Goal: Task Accomplishment & Management: Complete application form

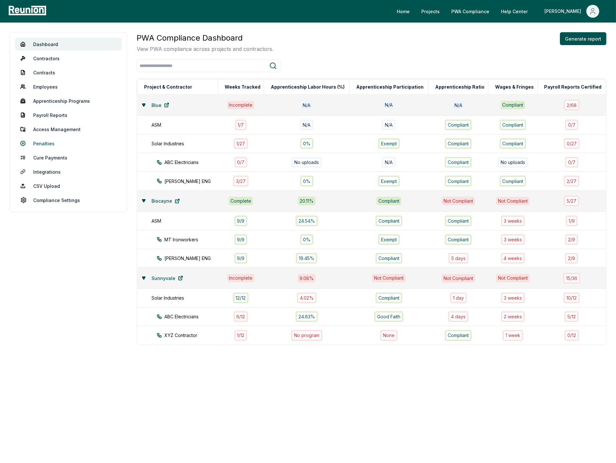
click at [42, 141] on link "Penalties" at bounding box center [68, 143] width 106 height 13
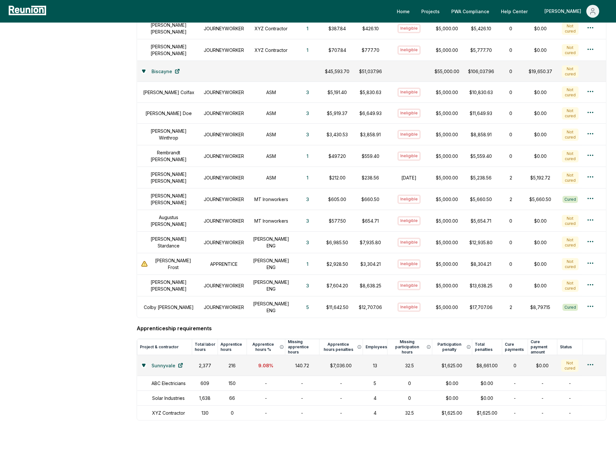
scroll to position [510, 0]
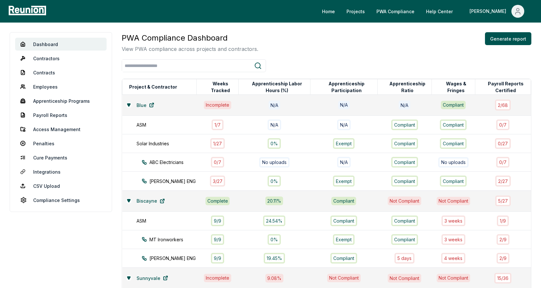
click at [304, 53] on div "PWA Compliance Dashboard View PWA compliance across projects and contractors. G…" at bounding box center [327, 188] width 410 height 313
click at [309, 47] on div "PWA Compliance Dashboard View PWA compliance across projects and contractors. G…" at bounding box center [327, 42] width 410 height 21
click at [128, 104] on icon at bounding box center [128, 104] width 3 height 3
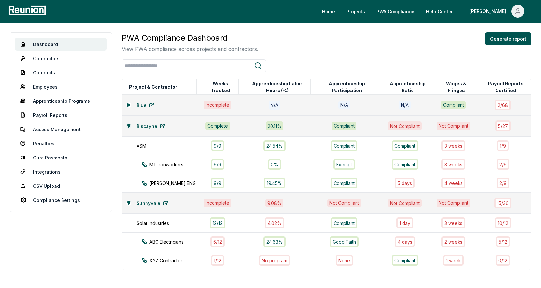
click at [129, 124] on icon at bounding box center [128, 125] width 3 height 3
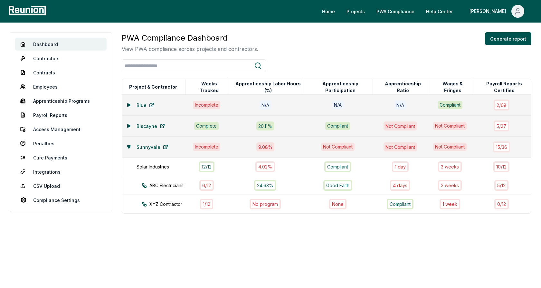
click at [129, 145] on icon at bounding box center [129, 147] width 4 height 4
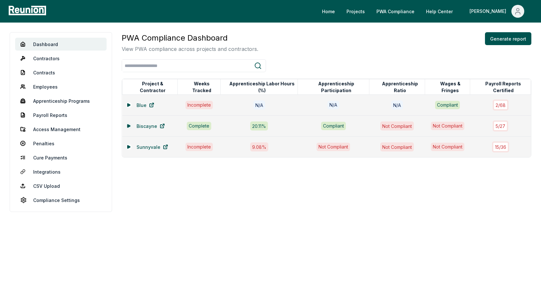
click at [130, 125] on icon at bounding box center [129, 126] width 4 height 4
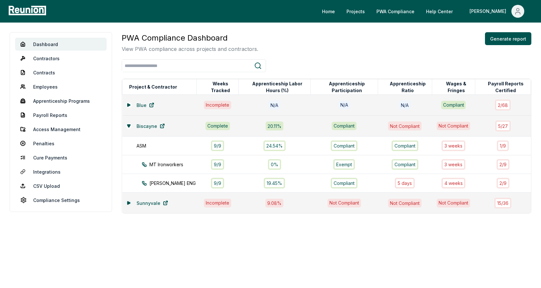
click at [129, 202] on icon at bounding box center [128, 202] width 3 height 3
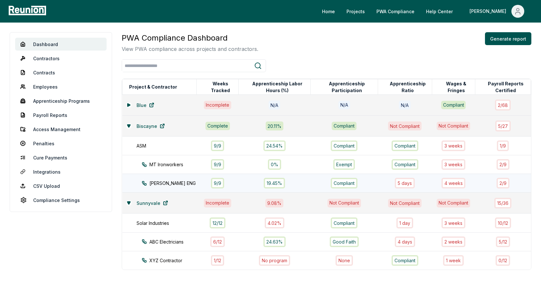
scroll to position [11, 0]
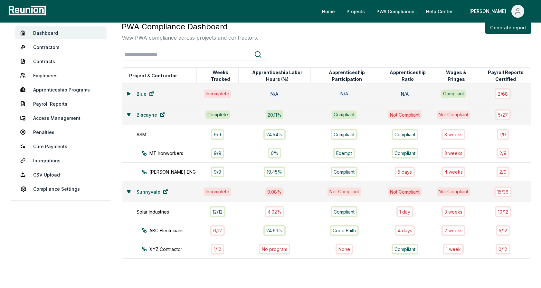
click at [127, 192] on icon at bounding box center [129, 192] width 4 height 4
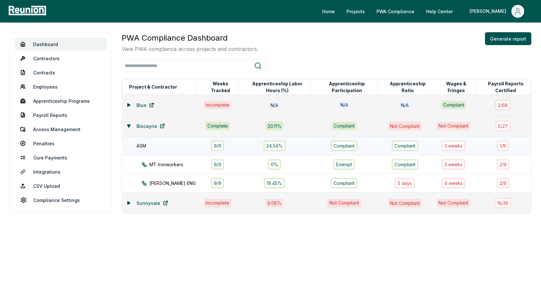
click at [163, 146] on div "ASM" at bounding box center [170, 145] width 67 height 7
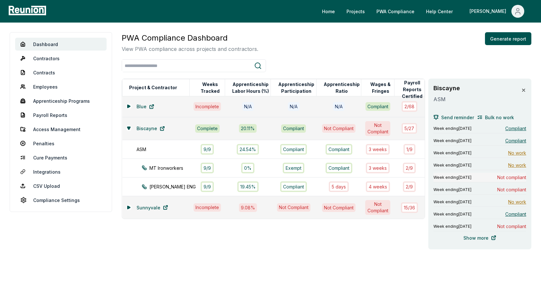
click at [472, 178] on span "Week ending August 4, 2024" at bounding box center [453, 177] width 38 height 5
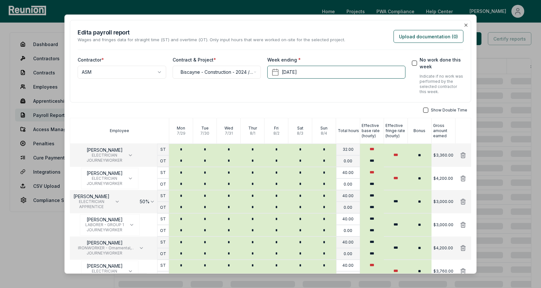
click at [322, 26] on div "**********" at bounding box center [270, 61] width 401 height 82
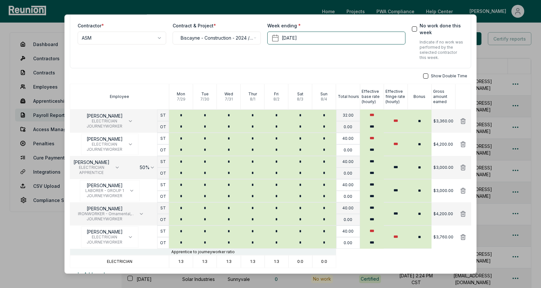
scroll to position [59, 0]
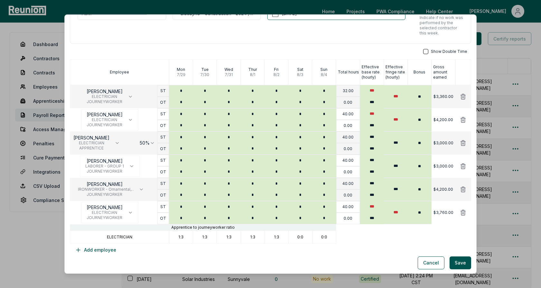
click at [126, 237] on p "ELECTRICIAN" at bounding box center [119, 237] width 25 height 5
click at [126, 238] on p "ELECTRICIAN" at bounding box center [119, 237] width 25 height 5
drag, startPoint x: 178, startPoint y: 235, endPoint x: 197, endPoint y: 235, distance: 19.0
click at [196, 235] on div "ELECTRICIAN 1:3 1:3 1:3 1:3 1:3 0:0 0:0" at bounding box center [270, 237] width 401 height 13
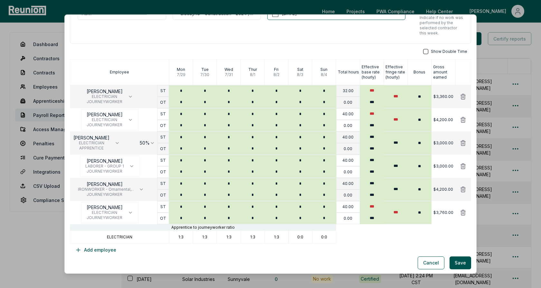
drag, startPoint x: 211, startPoint y: 235, endPoint x: 215, endPoint y: 235, distance: 4.8
click at [214, 235] on div "1:3" at bounding box center [205, 237] width 24 height 13
click at [233, 235] on div "1:3" at bounding box center [229, 237] width 24 height 13
drag, startPoint x: 233, startPoint y: 236, endPoint x: 221, endPoint y: 236, distance: 12.2
click at [221, 236] on div "1:3" at bounding box center [229, 237] width 24 height 13
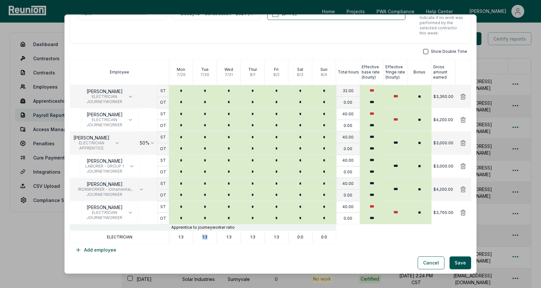
drag, startPoint x: 214, startPoint y: 236, endPoint x: 199, endPoint y: 236, distance: 14.8
click at [199, 236] on div "1:3" at bounding box center [205, 237] width 24 height 13
click at [207, 236] on p "1:3" at bounding box center [204, 237] width 5 height 5
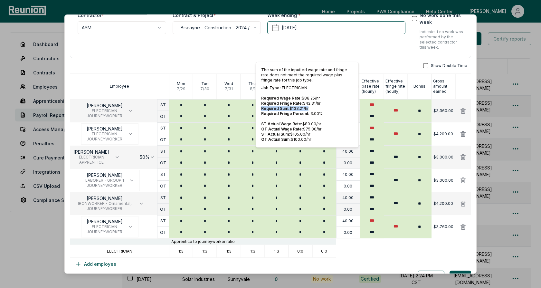
drag, startPoint x: 308, startPoint y: 107, endPoint x: 260, endPoint y: 107, distance: 48.3
click at [260, 107] on div "The sum of the inputted wage rate and fringe rate does not meet the required wa…" at bounding box center [307, 105] width 103 height 86
click at [313, 108] on p "Required Sum: $ 133.21 /hr" at bounding box center [307, 108] width 92 height 5
drag, startPoint x: 310, startPoint y: 133, endPoint x: 263, endPoint y: 132, distance: 47.4
click at [263, 132] on p "ST Actual Sum: $ 105.00 /hr" at bounding box center [307, 134] width 92 height 5
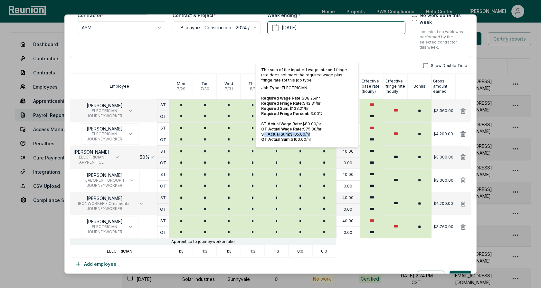
click at [281, 133] on span "ST Actual Sum:" at bounding box center [275, 134] width 29 height 5
click at [312, 107] on p "Required Sum: $ 133.21 /hr" at bounding box center [307, 108] width 92 height 5
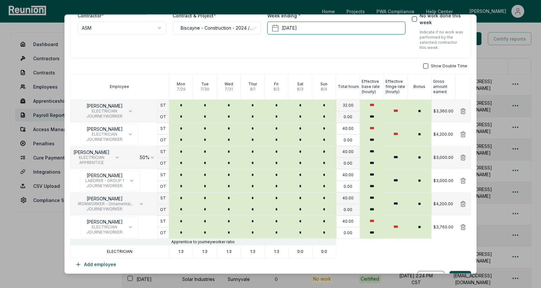
scroll to position [59, 0]
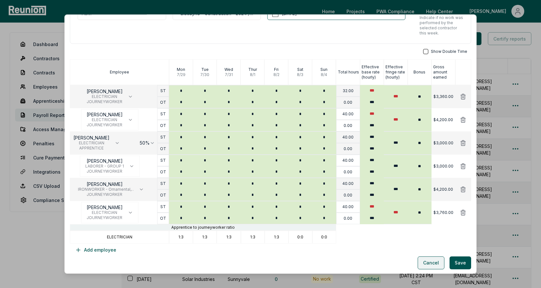
click at [430, 262] on button "Cancel" at bounding box center [431, 262] width 27 height 13
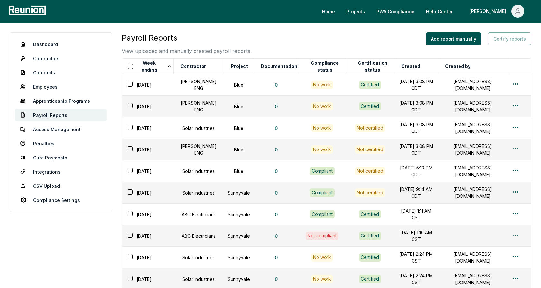
click at [147, 40] on h3 "Payroll Reports" at bounding box center [187, 38] width 130 height 12
click at [192, 40] on h3 "Payroll Reports" at bounding box center [187, 38] width 130 height 12
click at [438, 42] on button "Add report manually" at bounding box center [454, 38] width 56 height 13
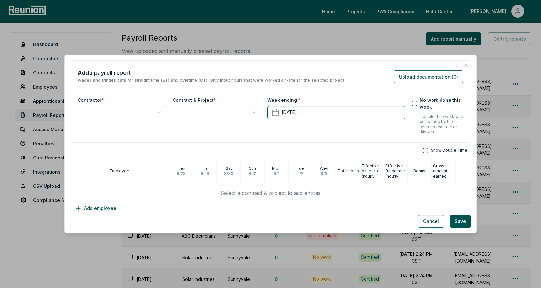
click at [133, 113] on body "Please visit us on your desktop We're working on making our marketplace mobile-…" at bounding box center [270, 185] width 541 height 370
click at [197, 116] on body "Please visit us on your desktop We're working on making our marketplace mobile-…" at bounding box center [270, 185] width 541 height 370
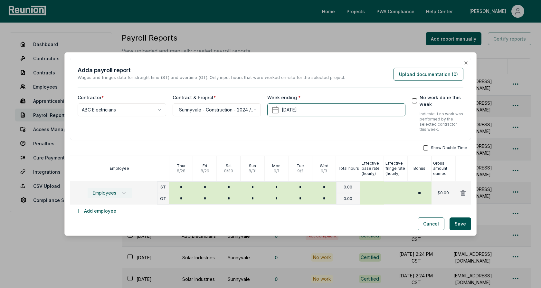
click at [114, 193] on span "Employees" at bounding box center [105, 192] width 24 height 5
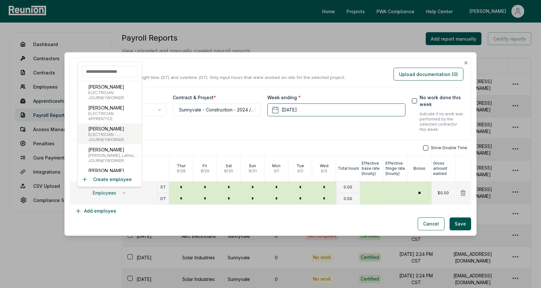
click at [110, 136] on span "ELECTRICIAN - ELECTRICAL TECHNICIAN" at bounding box center [113, 134] width 51 height 5
type input "***"
type input "*****"
type input "***"
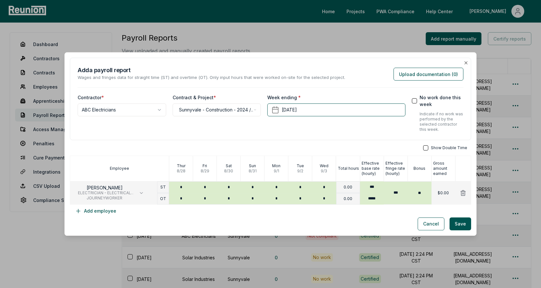
click at [218, 138] on div "**********" at bounding box center [270, 99] width 401 height 82
click at [428, 226] on button "Cancel" at bounding box center [431, 223] width 27 height 13
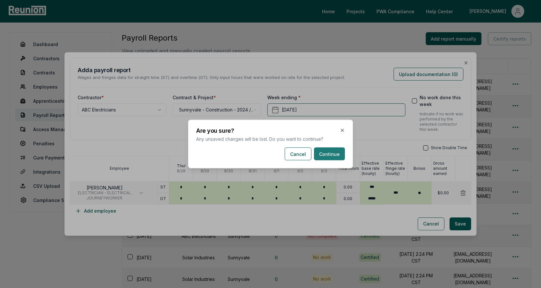
click at [325, 154] on button "Continue" at bounding box center [329, 154] width 31 height 13
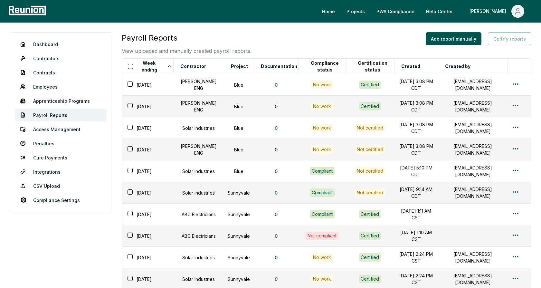
click at [311, 41] on div "Payroll Reports View uploaded and manually created payroll reports. Add report …" at bounding box center [327, 43] width 410 height 23
click at [43, 143] on link "Penalties" at bounding box center [60, 143] width 91 height 13
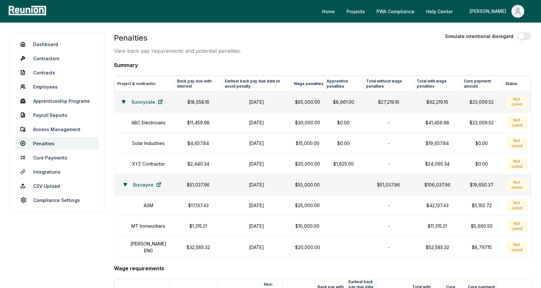
click at [122, 100] on icon at bounding box center [124, 102] width 4 height 4
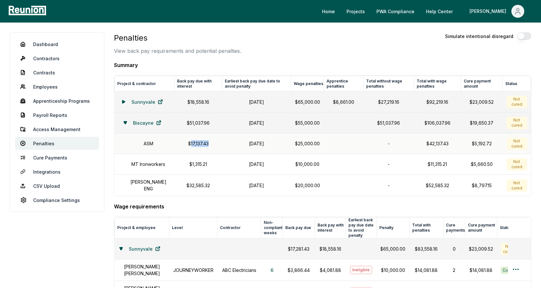
drag, startPoint x: 207, startPoint y: 143, endPoint x: 187, endPoint y: 143, distance: 20.6
click at [187, 143] on p "$17,137.43" at bounding box center [198, 143] width 40 height 7
click at [191, 143] on p "$17,137.43" at bounding box center [198, 143] width 40 height 7
click at [191, 158] on td "$1,315.21" at bounding box center [198, 164] width 47 height 21
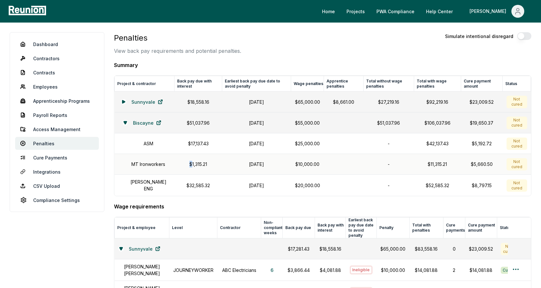
click at [191, 158] on td "$1,315.21" at bounding box center [198, 164] width 47 height 21
click at [195, 182] on p "$32,585.32" at bounding box center [198, 185] width 40 height 7
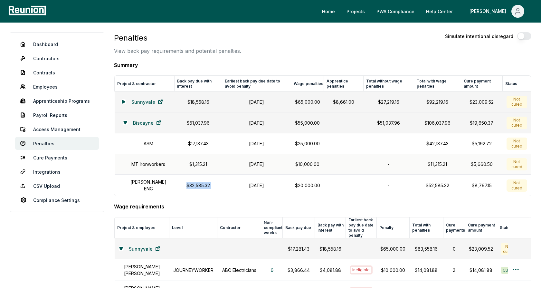
click at [194, 161] on p "$1,315.21" at bounding box center [198, 164] width 40 height 7
click at [266, 141] on h1 "October 31, 2024" at bounding box center [256, 143] width 61 height 7
click at [234, 148] on td "October 31, 2024" at bounding box center [256, 143] width 69 height 21
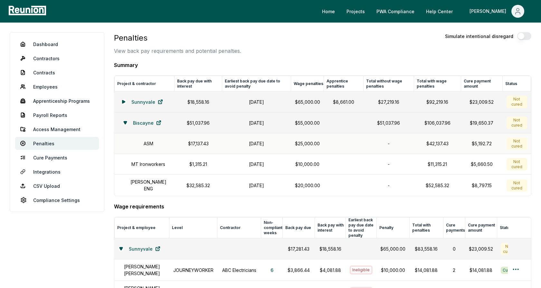
click at [310, 141] on p "$25,000.00" at bounding box center [307, 143] width 25 height 7
click at [253, 143] on h1 "October 31, 2024" at bounding box center [256, 143] width 61 height 7
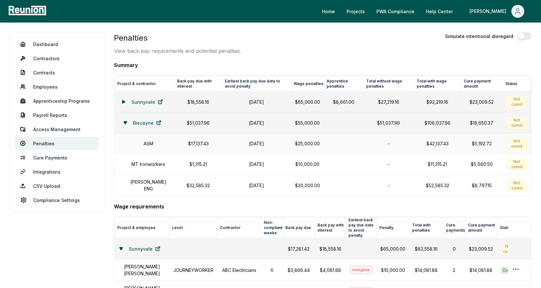
click at [253, 143] on h1 "October 31, 2024" at bounding box center [256, 143] width 61 height 7
click at [267, 143] on h1 "October 31, 2024" at bounding box center [256, 143] width 61 height 7
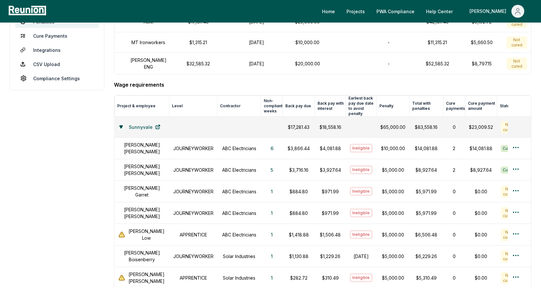
scroll to position [137, 0]
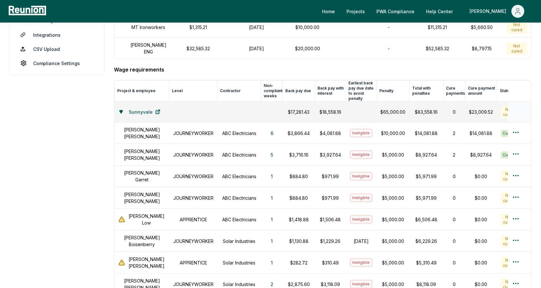
click at [122, 110] on icon at bounding box center [121, 111] width 3 height 3
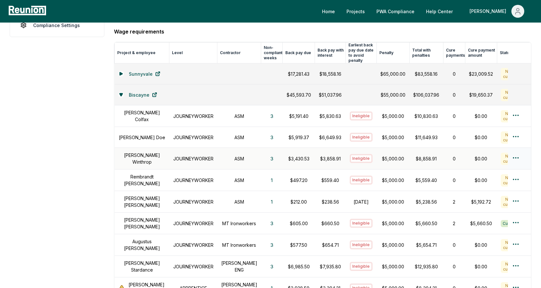
scroll to position [185, 0]
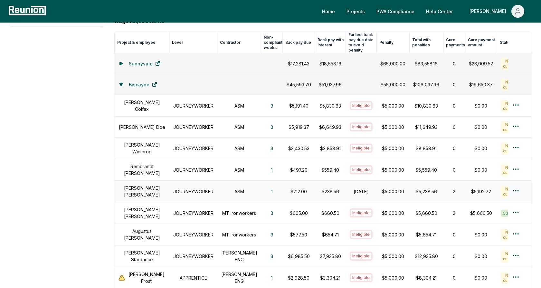
click at [146, 185] on h1 "Alice Smith" at bounding box center [142, 192] width 47 height 14
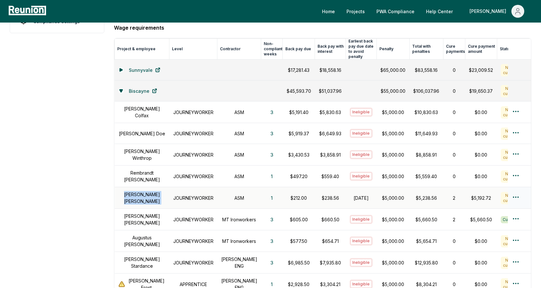
scroll to position [175, 0]
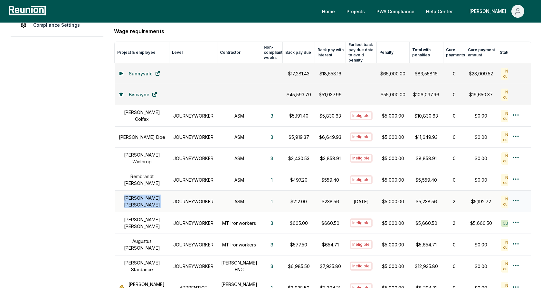
click at [191, 198] on h1 "JOURNEYWORKER" at bounding box center [193, 201] width 40 height 7
click at [235, 198] on h1 "ASM" at bounding box center [239, 201] width 36 height 7
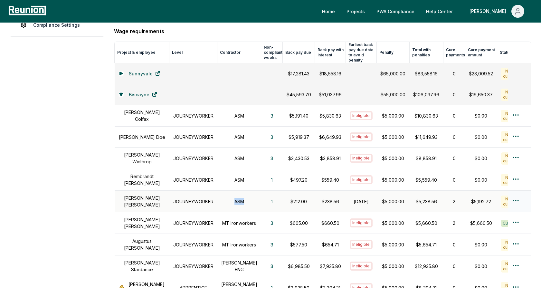
click at [235, 198] on h1 "ASM" at bounding box center [239, 201] width 36 height 7
click at [266, 196] on button "1" at bounding box center [272, 201] width 12 height 13
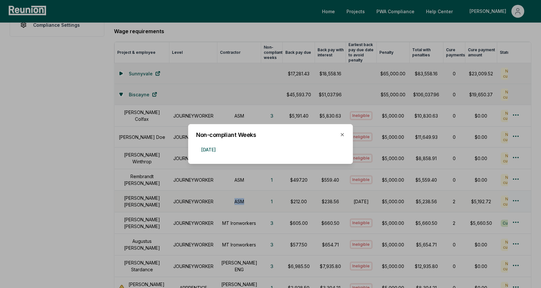
click at [253, 173] on div at bounding box center [270, 144] width 541 height 288
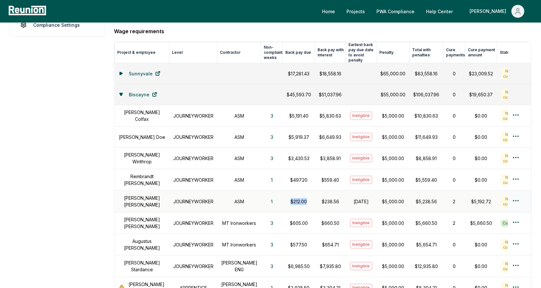
drag, startPoint x: 299, startPoint y: 195, endPoint x: 281, endPoint y: 195, distance: 18.4
click at [287, 198] on p "$212.00" at bounding box center [299, 201] width 24 height 7
click at [290, 198] on p "$212.00" at bounding box center [299, 201] width 24 height 7
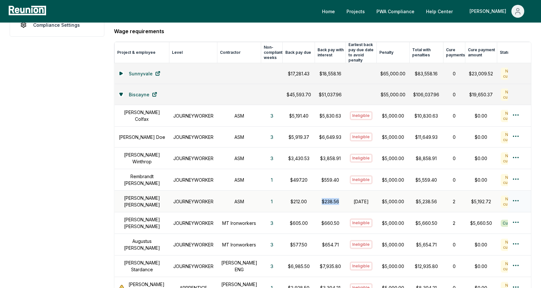
drag, startPoint x: 331, startPoint y: 196, endPoint x: 311, endPoint y: 196, distance: 20.3
click at [319, 198] on p "$238.56" at bounding box center [330, 201] width 23 height 7
click at [320, 198] on p "$238.56" at bounding box center [330, 201] width 23 height 7
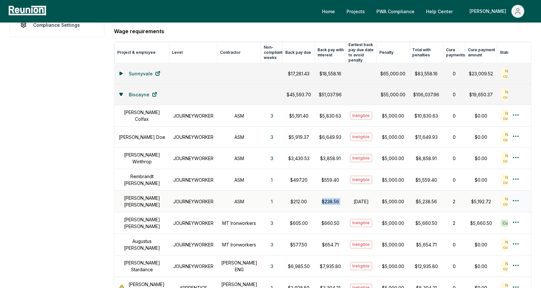
drag, startPoint x: 362, startPoint y: 199, endPoint x: 342, endPoint y: 192, distance: 21.3
click at [346, 192] on td "October 31, 2024" at bounding box center [361, 202] width 31 height 22
drag, startPoint x: 330, startPoint y: 194, endPoint x: 311, endPoint y: 194, distance: 19.0
click at [319, 198] on p "$238.56" at bounding box center [330, 201] width 23 height 7
click at [320, 198] on p "$238.56" at bounding box center [330, 201] width 23 height 7
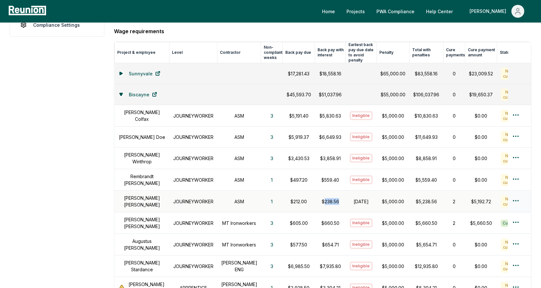
click at [320, 198] on p "$238.56" at bounding box center [330, 201] width 23 height 7
click at [380, 198] on p "$5,000.00" at bounding box center [392, 201] width 25 height 7
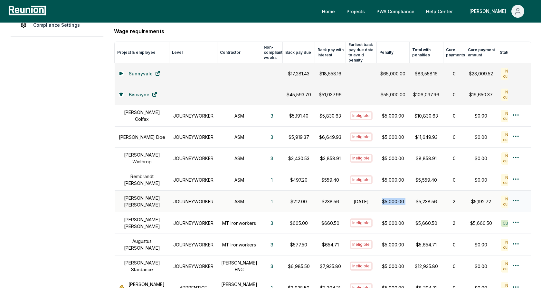
click at [380, 198] on p "$5,000.00" at bounding box center [392, 201] width 25 height 7
click at [385, 191] on td "$5,000.00" at bounding box center [393, 202] width 33 height 22
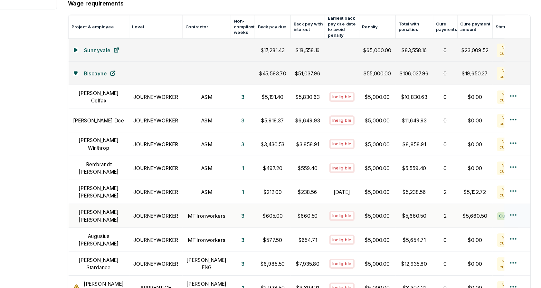
scroll to position [175, 0]
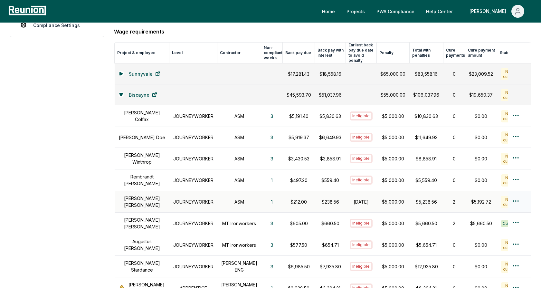
click at [516, 194] on html "Please visit us on your desktop We're working on making our marketplace mobile-…" at bounding box center [270, 172] width 541 height 694
click at [454, 198] on html "Please visit us on your desktop We're working on making our marketplace mobile-…" at bounding box center [270, 172] width 541 height 694
click at [518, 194] on html "Please visit us on your desktop We're working on making our marketplace mobile-…" at bounding box center [270, 172] width 541 height 694
click at [495, 223] on div "Create wage cure payment" at bounding box center [504, 222] width 61 height 17
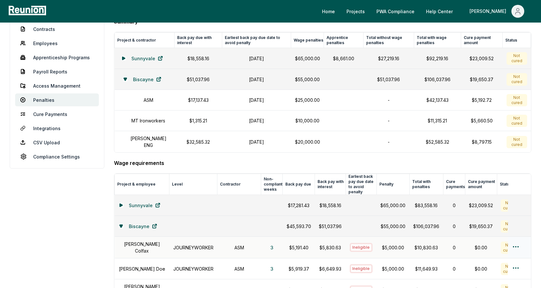
scroll to position [0, 0]
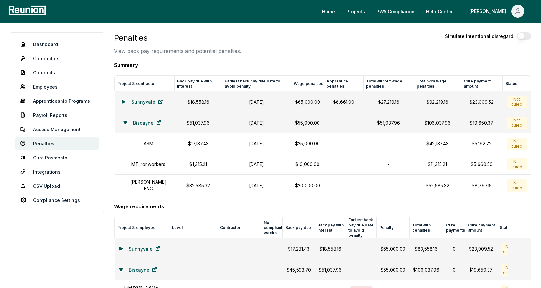
click at [42, 86] on link "Employees" at bounding box center [57, 86] width 84 height 13
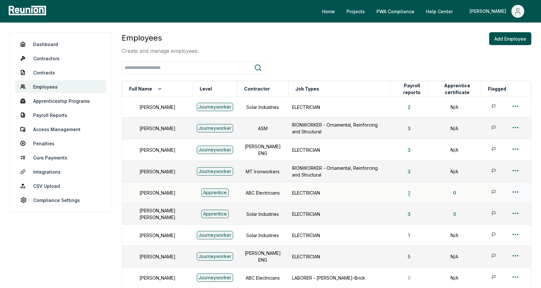
click at [403, 191] on button "2" at bounding box center [409, 192] width 13 height 13
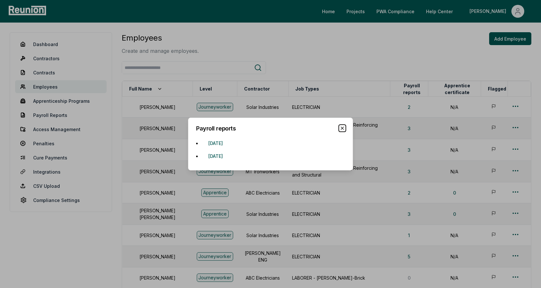
click at [343, 127] on icon "button" at bounding box center [342, 128] width 5 height 5
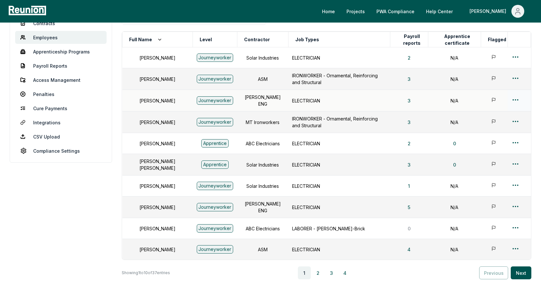
scroll to position [58, 0]
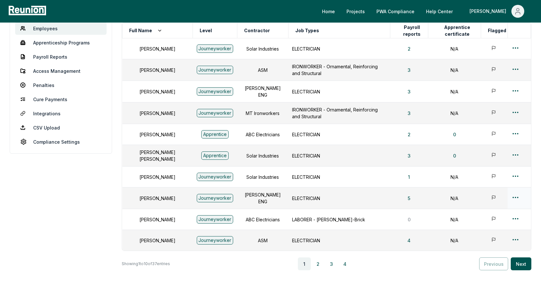
click at [517, 194] on html "Please visit us on your desktop We're working on making our marketplace mobile-…" at bounding box center [270, 137] width 541 height 390
click at [486, 218] on div "Edit" at bounding box center [504, 218] width 61 height 11
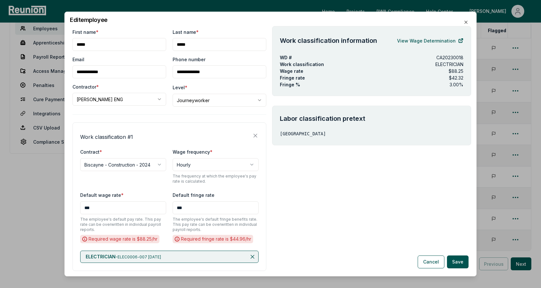
click at [207, 101] on body "Please visit us on your desktop We're working on making our marketplace mobile-…" at bounding box center [270, 137] width 541 height 390
click at [216, 88] on body "Please visit us on your desktop We're working on making our marketplace mobile-…" at bounding box center [270, 137] width 541 height 390
click at [169, 124] on div "**********" at bounding box center [169, 196] width 194 height 148
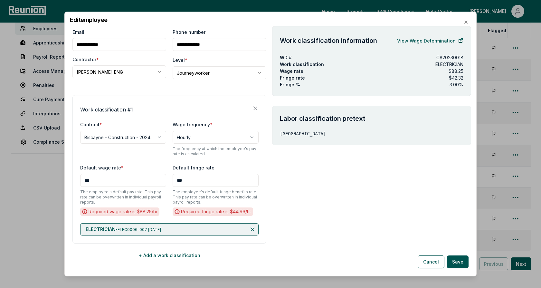
scroll to position [35, 0]
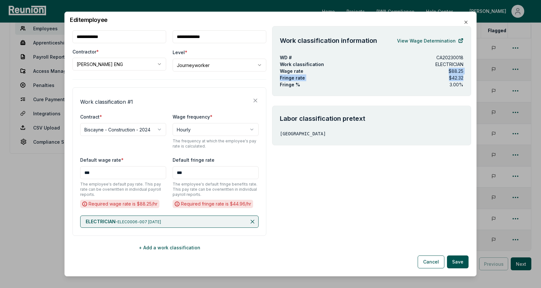
drag, startPoint x: 466, startPoint y: 78, endPoint x: 447, endPoint y: 71, distance: 20.5
click at [447, 71] on div "Work classification information View Wage Determination WD # CA20230018 Work cl…" at bounding box center [371, 61] width 199 height 70
click at [327, 72] on div "Wage rate $88.25" at bounding box center [372, 71] width 184 height 7
click at [161, 249] on button "+ Add a work classification" at bounding box center [169, 247] width 194 height 13
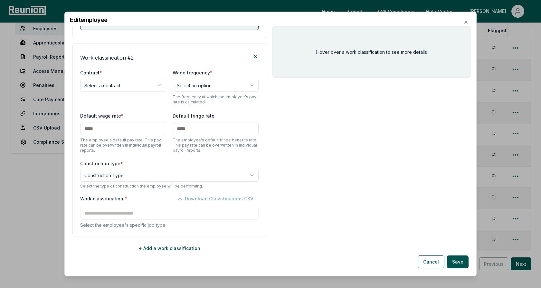
scroll to position [233, 0]
click at [145, 101] on div "**********" at bounding box center [169, 86] width 178 height 36
click at [137, 87] on body "Please visit us on your desktop We're working on making our marketplace mobile-…" at bounding box center [270, 137] width 541 height 390
select select "**********"
click at [146, 61] on div "**********" at bounding box center [169, 139] width 194 height 193
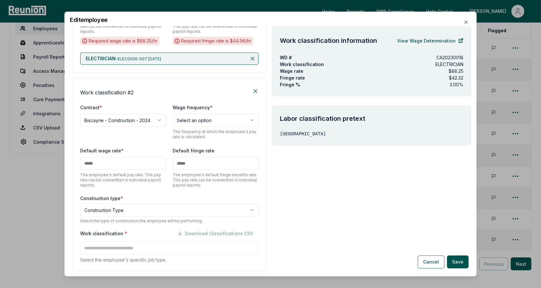
scroll to position [220, 0]
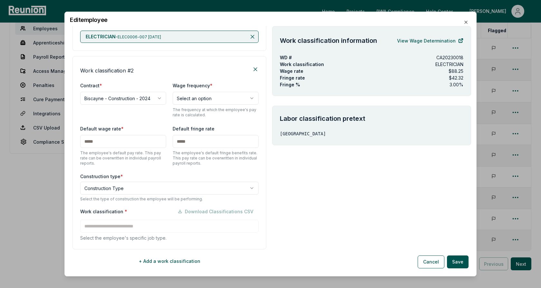
click at [134, 120] on div "**********" at bounding box center [169, 152] width 194 height 193
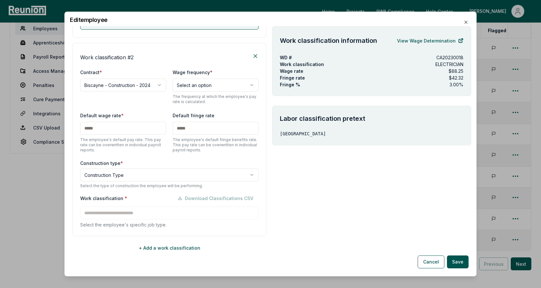
click at [117, 176] on body "Please visit us on your desktop We're working on making our marketplace mobile-…" at bounding box center [270, 137] width 541 height 390
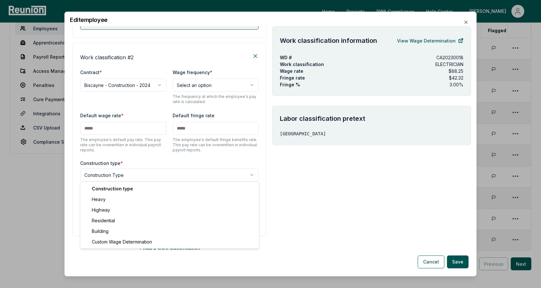
select select "*****"
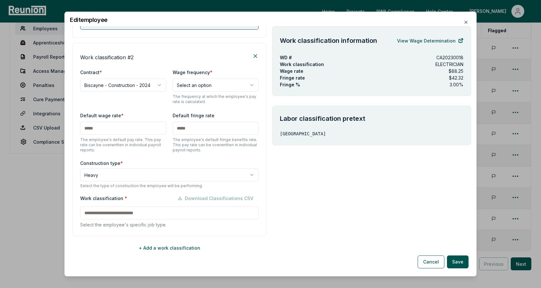
click at [130, 163] on label "Construction type *" at bounding box center [169, 163] width 178 height 7
click at [120, 213] on input at bounding box center [169, 212] width 178 height 13
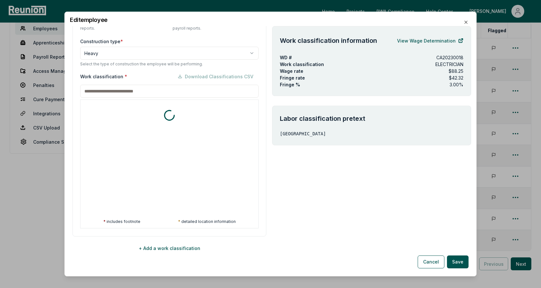
scroll to position [355, 0]
type input "*"
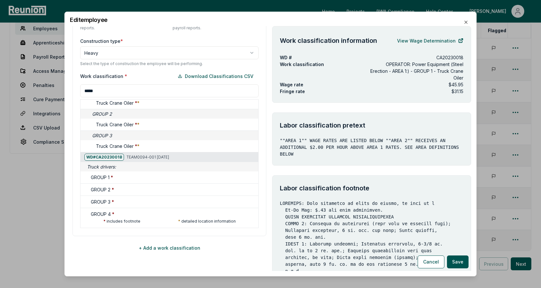
scroll to position [200, 0]
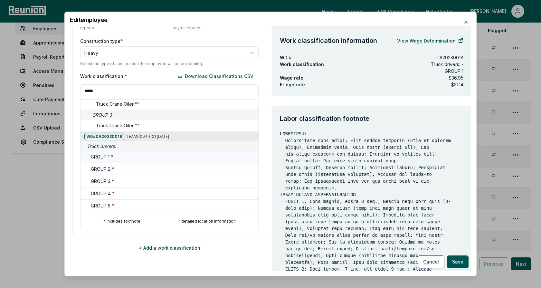
type input "*****"
click at [123, 155] on div "GROUP 1 *" at bounding box center [173, 156] width 165 height 7
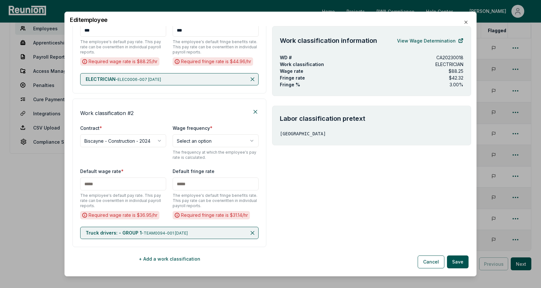
scroll to position [188, 0]
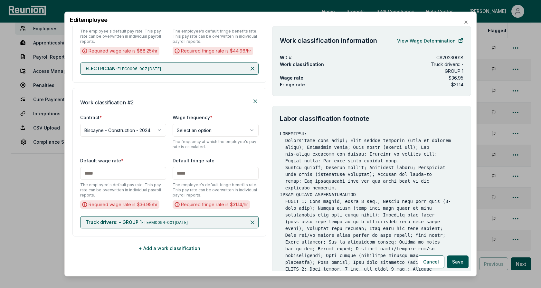
click at [257, 223] on div "Truck drivers: - GROUP 1 - TEAM0094-001 07/01/2022" at bounding box center [169, 222] width 178 height 12
click at [252, 223] on icon at bounding box center [252, 222] width 3 height 3
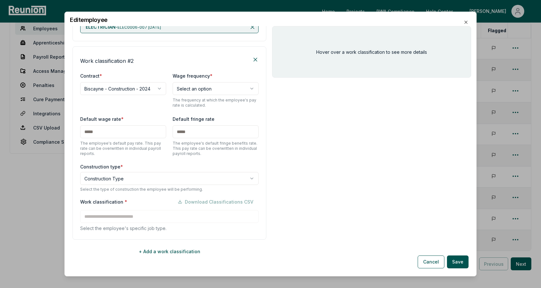
scroll to position [233, 0]
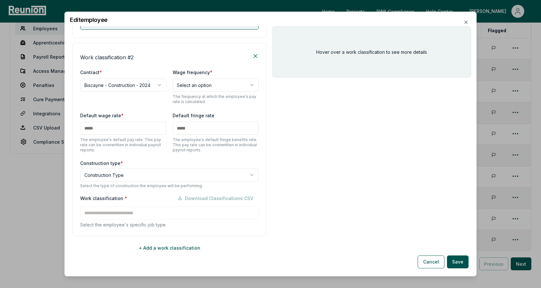
click at [136, 175] on body "Please visit us on your desktop We're working on making our marketplace mobile-…" at bounding box center [270, 137] width 541 height 390
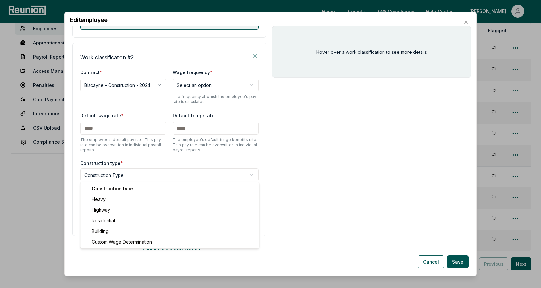
select select "**********"
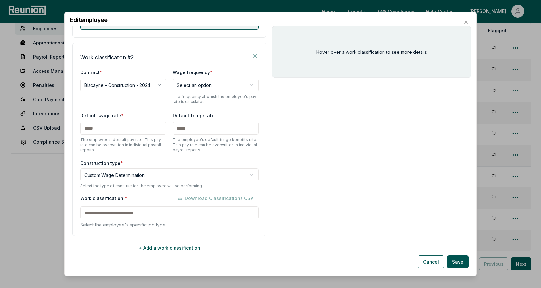
click at [136, 157] on div "**********" at bounding box center [169, 139] width 194 height 193
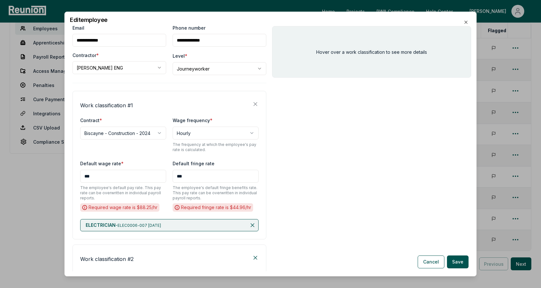
scroll to position [0, 0]
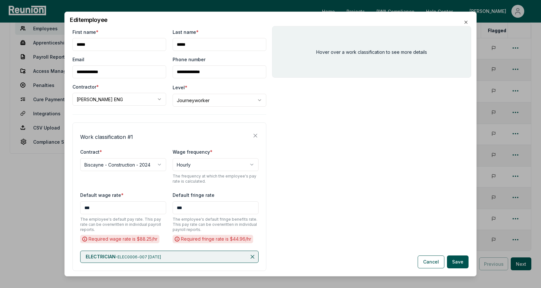
click at [207, 24] on div "**********" at bounding box center [270, 144] width 412 height 265
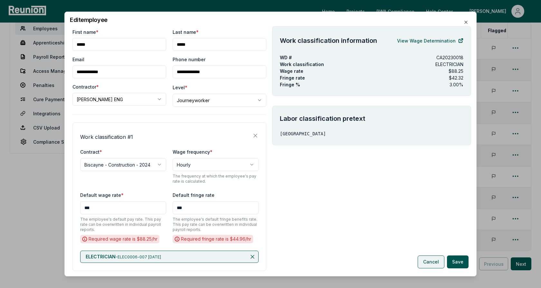
click at [435, 261] on button "Cancel" at bounding box center [431, 261] width 27 height 13
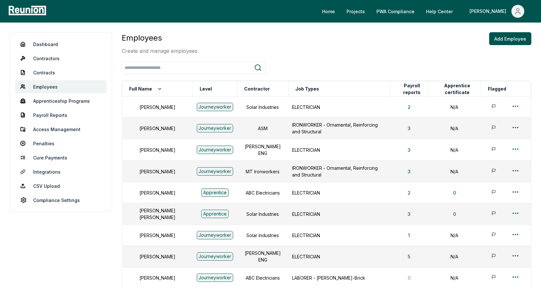
click at [309, 46] on div "Employees Create and manage employees. Add Employee" at bounding box center [327, 43] width 410 height 23
click at [49, 45] on link "Dashboard" at bounding box center [60, 44] width 91 height 13
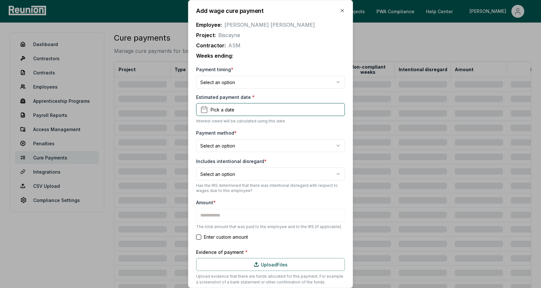
type input "*******"
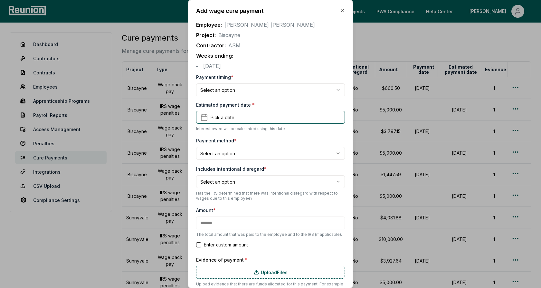
click at [296, 24] on p "Employee: Alice Smith" at bounding box center [270, 25] width 149 height 8
click at [233, 94] on body "Please visit us on your desktop We're working on making our marketplace mobile-…" at bounding box center [270, 198] width 541 height 397
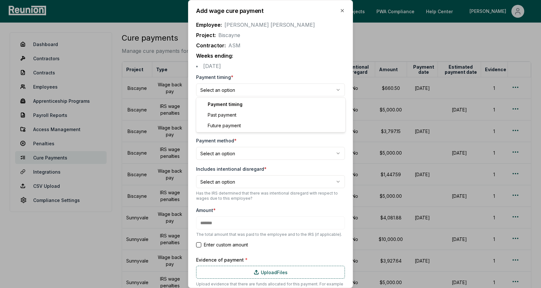
select select "**********"
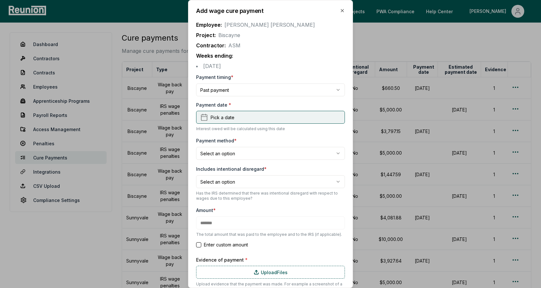
click at [233, 119] on span "Pick a date" at bounding box center [223, 117] width 24 height 7
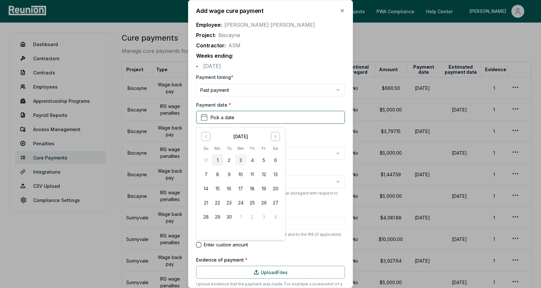
click at [218, 160] on button "1" at bounding box center [218, 160] width 12 height 12
type input "*******"
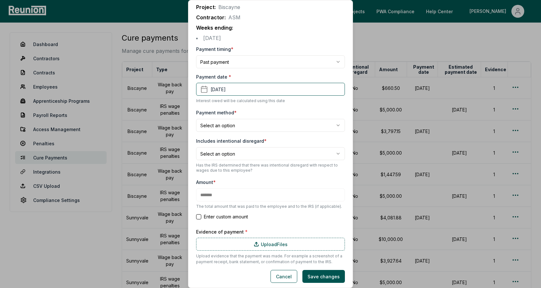
scroll to position [30, 0]
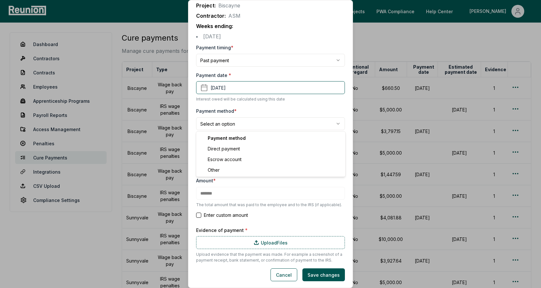
click at [239, 124] on body "Please visit us on your desktop We're working on making our marketplace mobile-…" at bounding box center [270, 198] width 541 height 397
select select "**********"
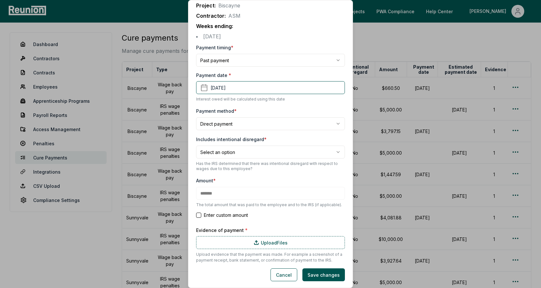
click at [236, 152] on body "Please visit us on your desktop We're working on making our marketplace mobile-…" at bounding box center [270, 198] width 541 height 397
select select "*****"
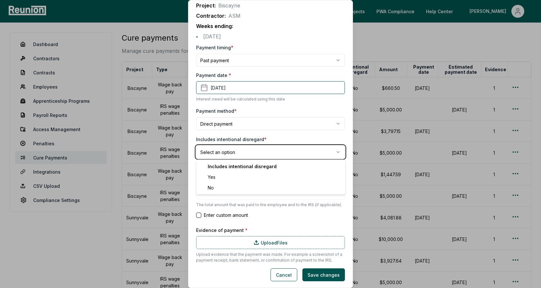
type input "*******"
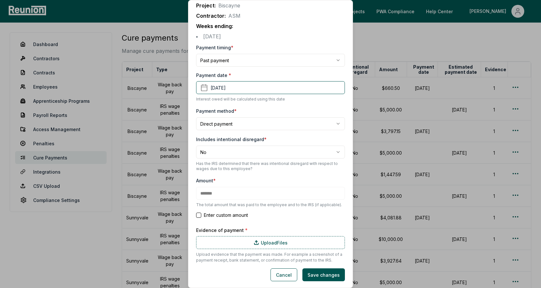
click at [258, 136] on div "Includes intentional disregard * No *** ** Has the IRS determined that there wa…" at bounding box center [270, 153] width 149 height 36
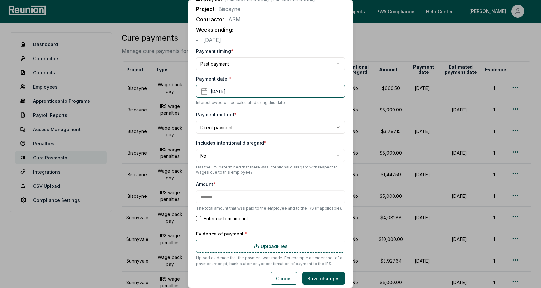
scroll to position [30, 0]
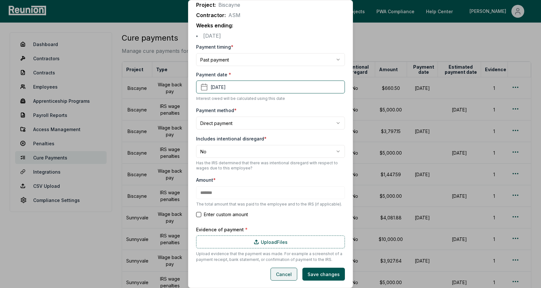
click at [288, 275] on button "Cancel" at bounding box center [284, 274] width 27 height 13
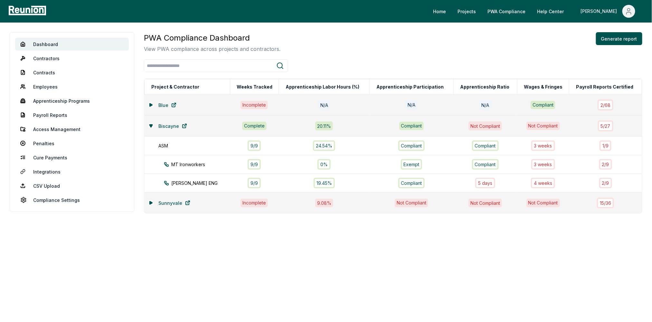
click at [632, 16] on span "Main" at bounding box center [629, 11] width 13 height 13
click at [597, 53] on icon "Main" at bounding box center [593, 53] width 8 height 8
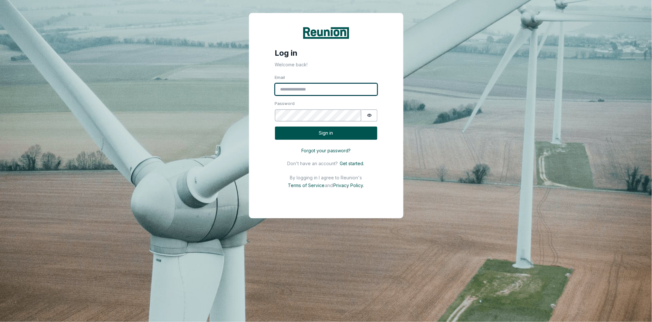
click at [311, 93] on input "Email" at bounding box center [326, 89] width 102 height 12
type input "**********"
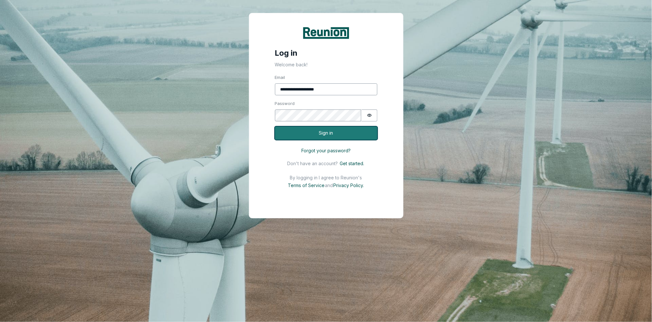
click at [323, 131] on button "Sign in" at bounding box center [326, 133] width 102 height 13
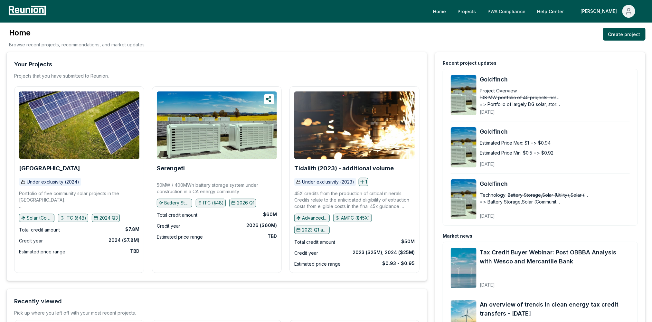
click at [531, 12] on link "PWA Compliance" at bounding box center [507, 11] width 48 height 13
